Goal: Information Seeking & Learning: Learn about a topic

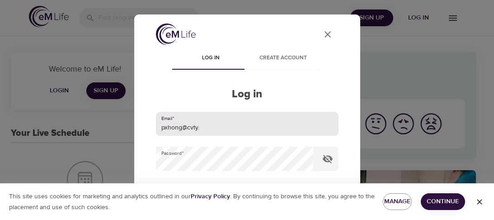
click at [212, 127] on input "pxhong@cvty." at bounding box center [247, 124] width 183 height 24
click at [210, 127] on input "pxhong@cvty." at bounding box center [247, 124] width 183 height 24
type input "[EMAIL_ADDRESS][DOMAIN_NAME]"
click at [211, 125] on input "[EMAIL_ADDRESS][DOMAIN_NAME]" at bounding box center [247, 124] width 183 height 24
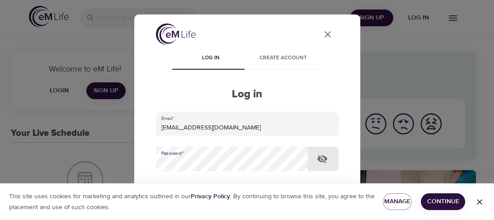
click at [479, 201] on icon "button" at bounding box center [479, 201] width 5 height 5
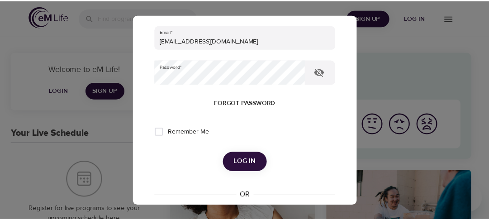
scroll to position [130, 0]
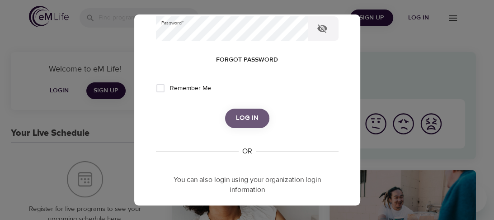
click at [247, 119] on span "Log in" at bounding box center [247, 118] width 23 height 12
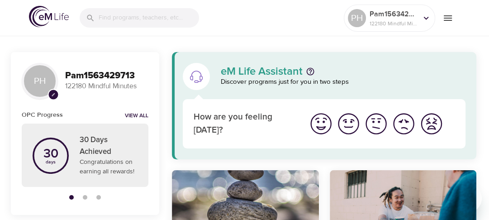
click at [447, 16] on icon "menu" at bounding box center [447, 18] width 11 height 11
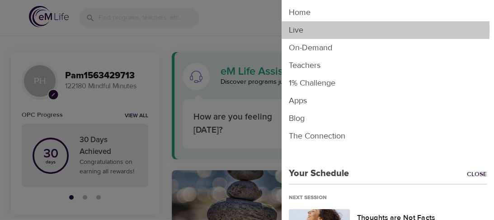
click at [297, 29] on li "Live" at bounding box center [388, 30] width 212 height 18
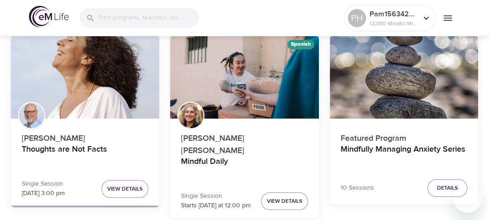
scroll to position [116, 0]
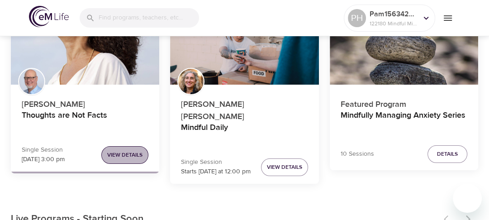
click at [126, 155] on span "View Details" at bounding box center [124, 154] width 35 height 9
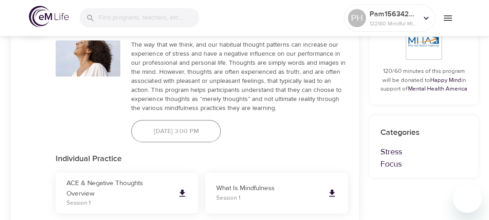
scroll to position [550, 0]
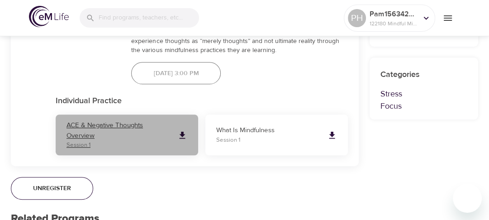
click at [182, 134] on icon at bounding box center [182, 135] width 6 height 7
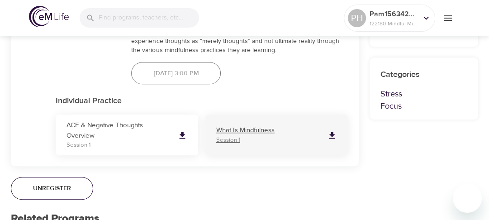
click at [331, 134] on icon at bounding box center [332, 135] width 6 height 7
click at [230, 129] on p "What Is Mindfulness" at bounding box center [268, 130] width 104 height 10
click at [254, 130] on p "What Is Mindfulness" at bounding box center [268, 130] width 104 height 10
